Goal: Task Accomplishment & Management: Manage account settings

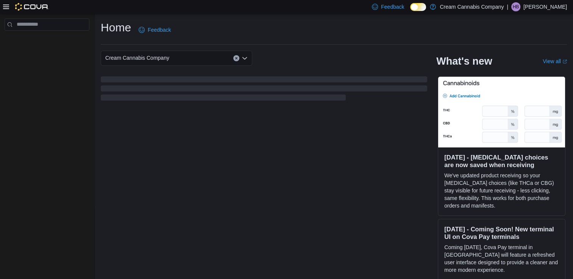
click at [558, 7] on p "[PERSON_NAME]" at bounding box center [545, 6] width 44 height 9
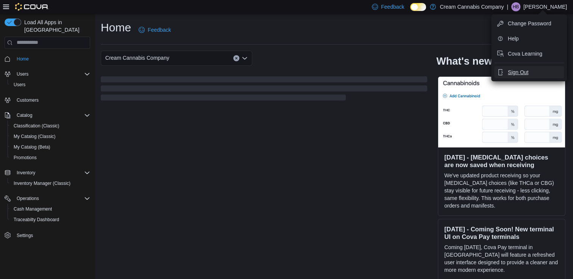
click at [512, 72] on span "Sign Out" at bounding box center [518, 73] width 20 height 8
